Goal: Information Seeking & Learning: Check status

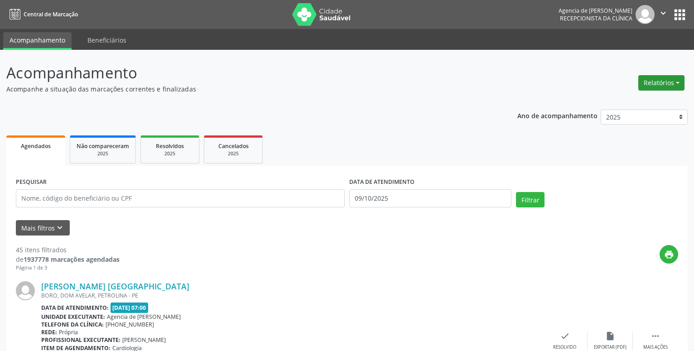
click at [658, 80] on button "Relatórios" at bounding box center [661, 82] width 46 height 15
click at [619, 103] on link "Agendamentos" at bounding box center [635, 102] width 97 height 13
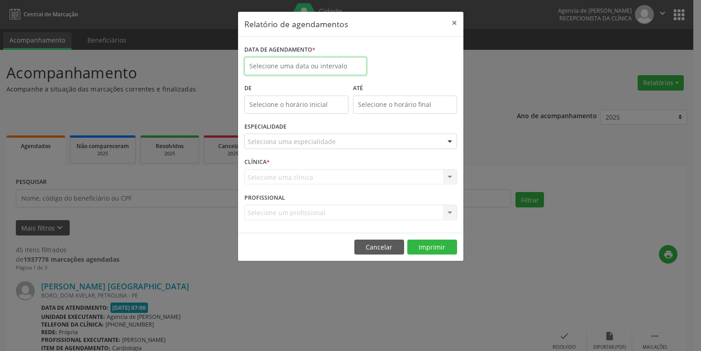
click at [322, 62] on input "text" at bounding box center [306, 66] width 122 height 18
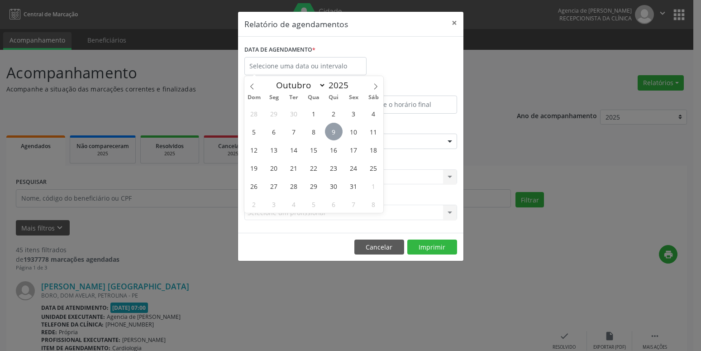
click at [336, 132] on span "9" at bounding box center [334, 132] width 18 height 18
type input "09/10/2025"
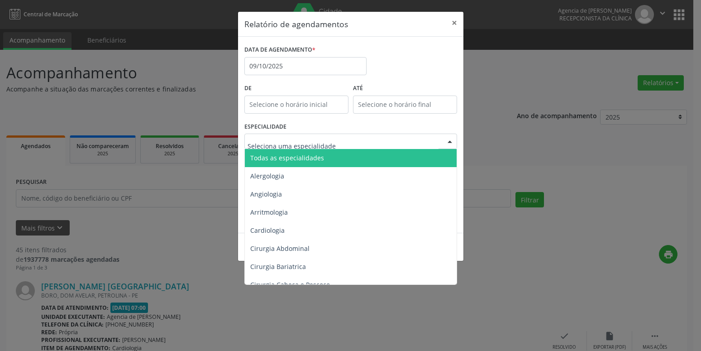
click at [309, 153] on span "Todas as especialidades" at bounding box center [351, 158] width 213 height 18
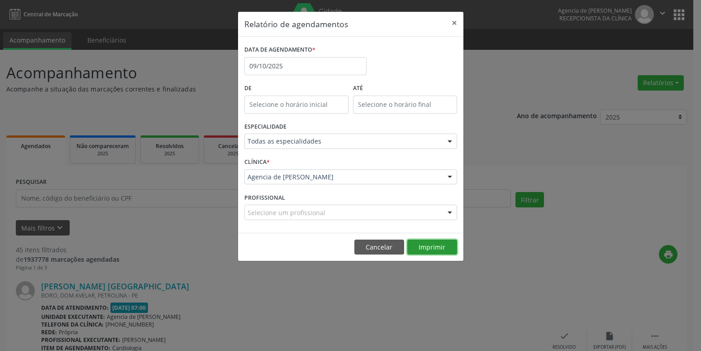
click at [445, 245] on button "Imprimir" at bounding box center [433, 247] width 50 height 15
click at [460, 23] on button "×" at bounding box center [455, 23] width 18 height 22
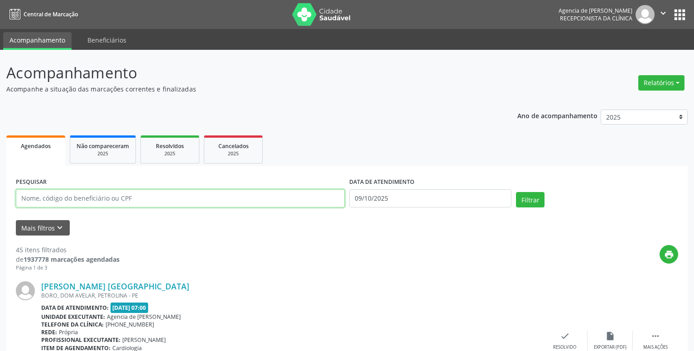
click at [204, 197] on input "text" at bounding box center [180, 198] width 329 height 18
type input "55020208434"
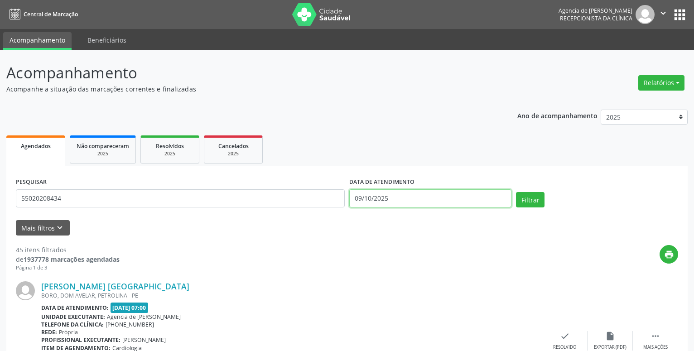
click at [460, 200] on input "09/10/2025" at bounding box center [430, 198] width 162 height 18
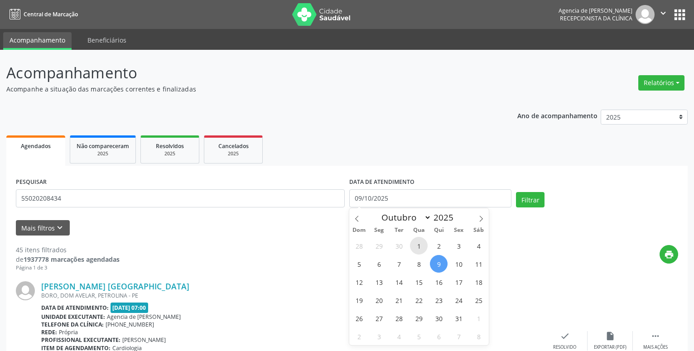
click at [421, 246] on span "1" at bounding box center [419, 246] width 18 height 18
type input "[DATE]"
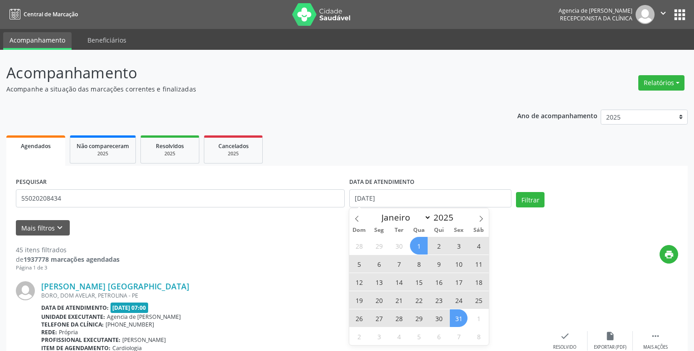
click at [455, 316] on span "31" at bounding box center [459, 318] width 18 height 18
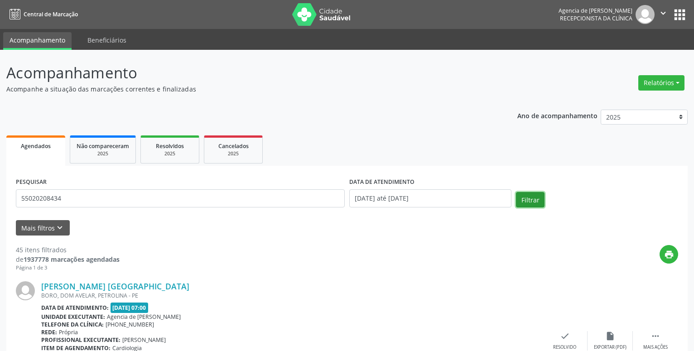
click at [523, 199] on button "Filtrar" at bounding box center [530, 199] width 29 height 15
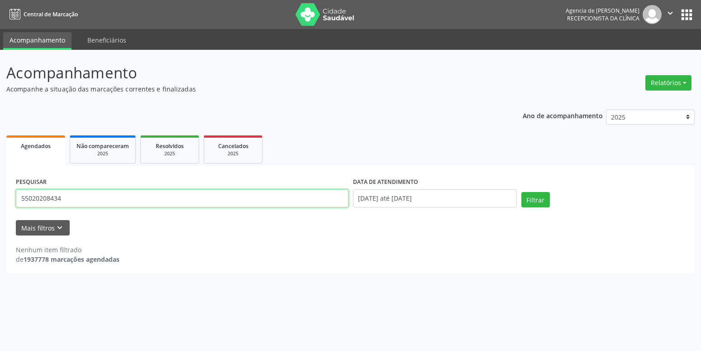
click at [158, 202] on input "55020208434" at bounding box center [182, 198] width 333 height 18
type input "22160461445"
click at [530, 202] on button "Filtrar" at bounding box center [536, 199] width 29 height 15
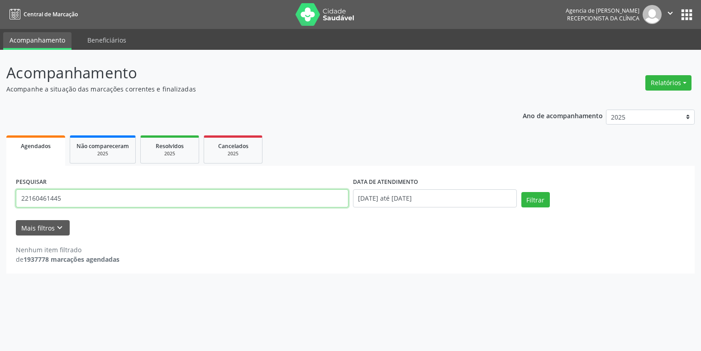
click at [165, 195] on input "22160461445" at bounding box center [182, 198] width 333 height 18
click at [178, 197] on input "text" at bounding box center [182, 198] width 333 height 18
type input "55020208434"
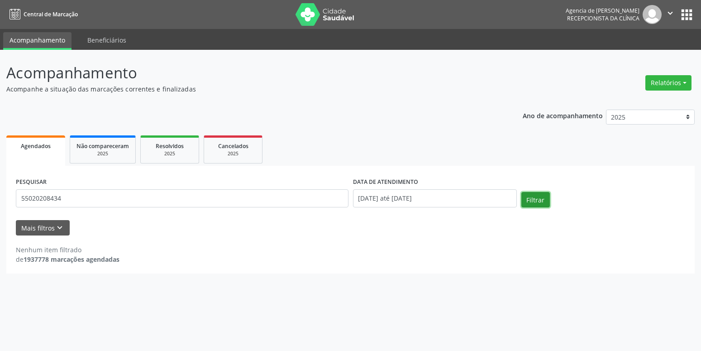
click at [532, 200] on button "Filtrar" at bounding box center [536, 199] width 29 height 15
click at [85, 199] on input "55020208434" at bounding box center [182, 198] width 333 height 18
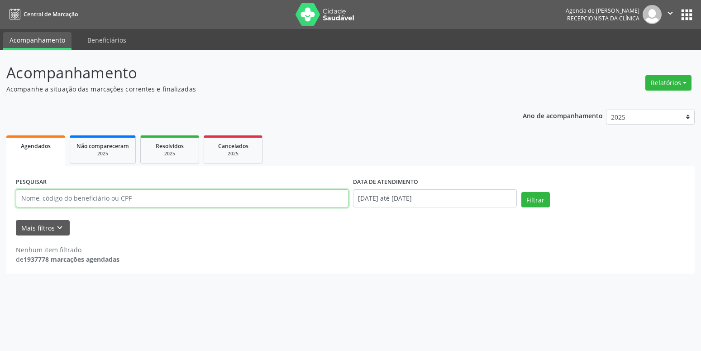
click at [139, 198] on input "text" at bounding box center [182, 198] width 333 height 18
type input "22160461445"
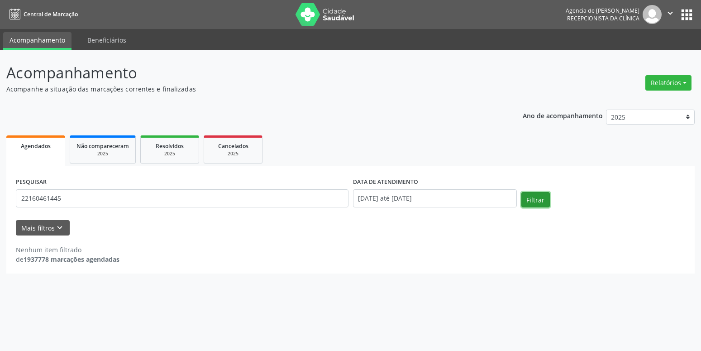
click at [533, 203] on button "Filtrar" at bounding box center [536, 199] width 29 height 15
click at [676, 78] on button "Relatórios" at bounding box center [669, 82] width 46 height 15
click at [628, 101] on link "Agendamentos" at bounding box center [643, 102] width 97 height 13
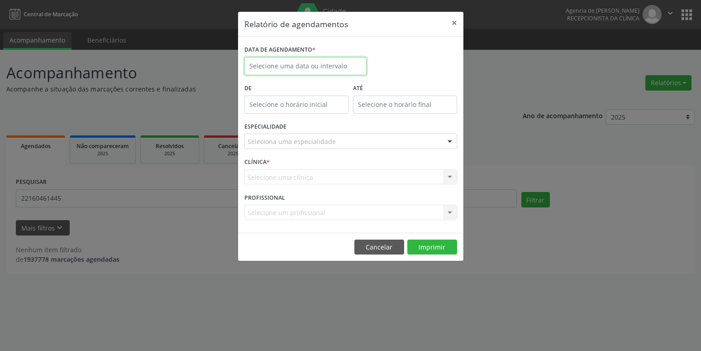
click at [296, 61] on input "text" at bounding box center [306, 66] width 122 height 18
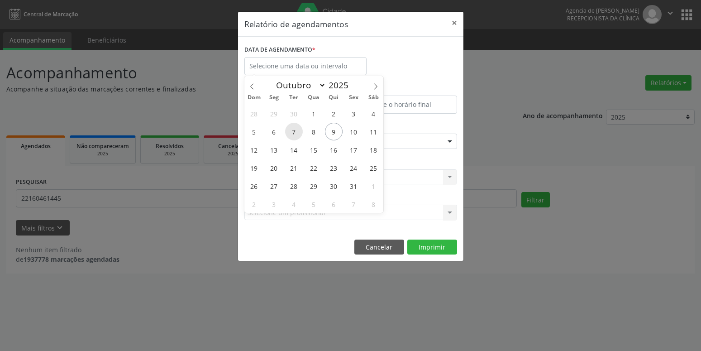
click at [291, 133] on span "7" at bounding box center [294, 132] width 18 height 18
type input "[DATE]"
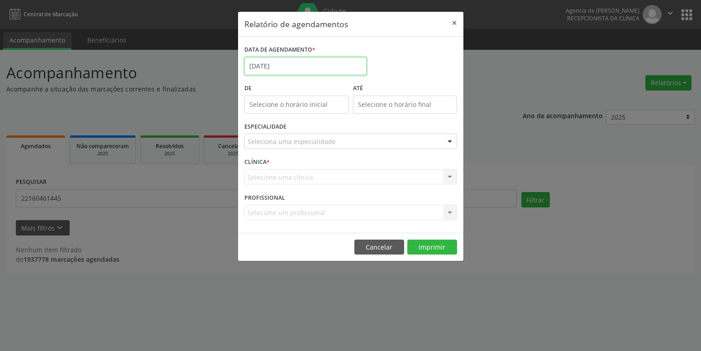
click at [287, 68] on input "[DATE]" at bounding box center [306, 66] width 122 height 18
drag, startPoint x: 401, startPoint y: 62, endPoint x: 441, endPoint y: 29, distance: 52.4
click at [401, 62] on div "DATA DE AGENDAMENTO * [DATE]" at bounding box center [350, 62] width 217 height 38
click at [450, 20] on button "×" at bounding box center [455, 23] width 18 height 22
